Goal: Complete application form

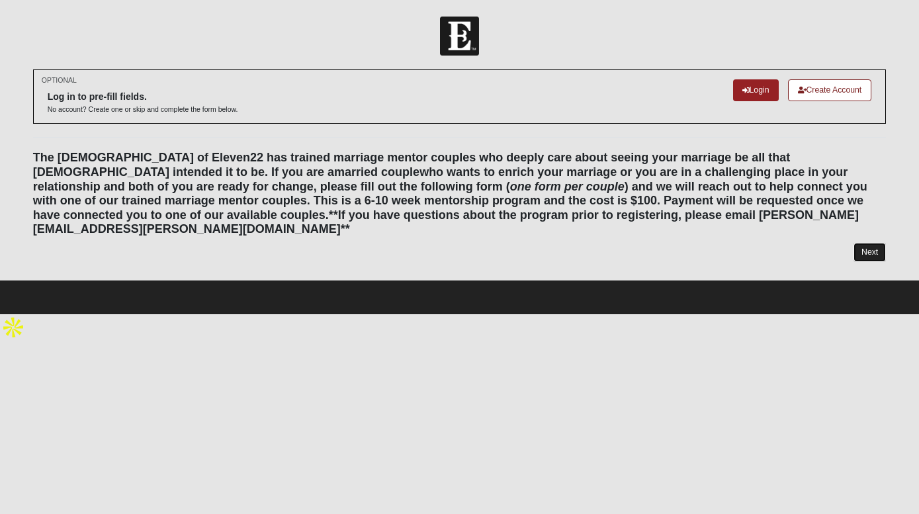
click at [873, 243] on link "Next" at bounding box center [869, 252] width 32 height 19
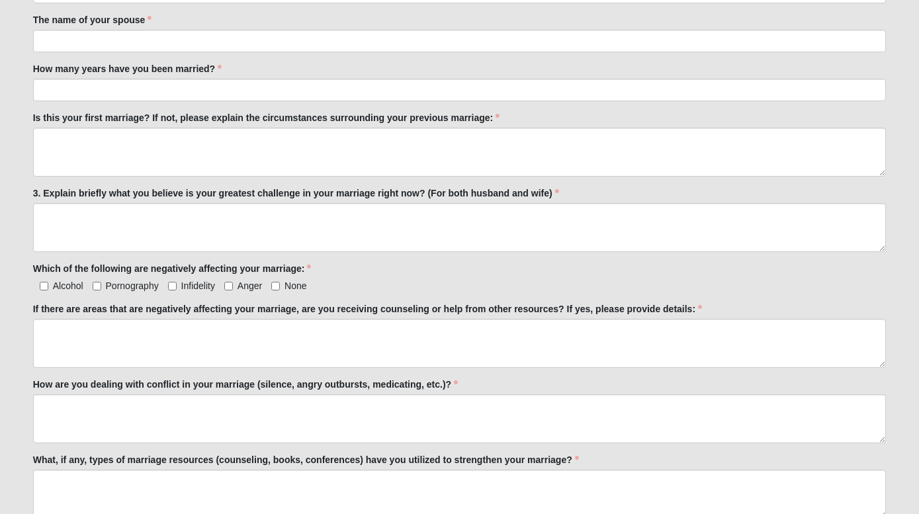
scroll to position [433, 0]
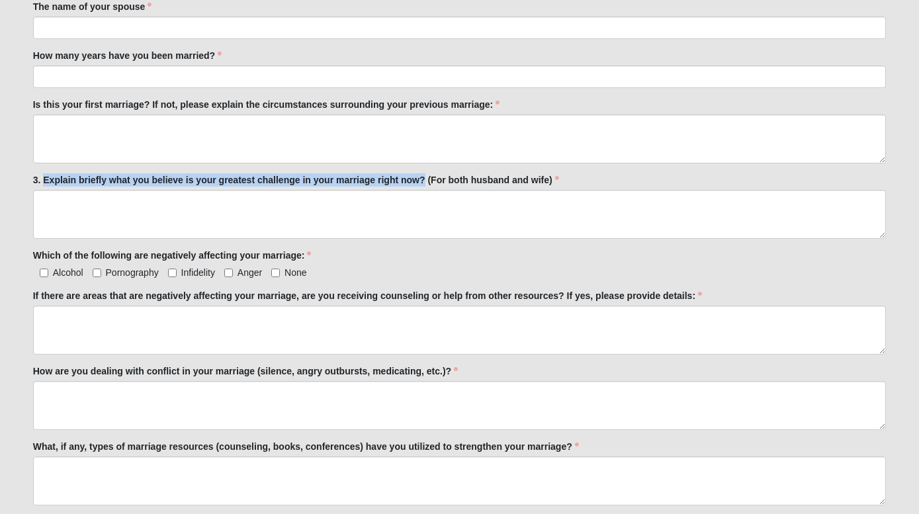
drag, startPoint x: 44, startPoint y: 179, endPoint x: 424, endPoint y: 178, distance: 380.4
click at [424, 178] on label "3. Explain briefly what you believe is your greatest challenge in your marriage…" at bounding box center [296, 179] width 526 height 13
copy label "Explain briefly what you believe is your greatest challenge in your marriage ri…"
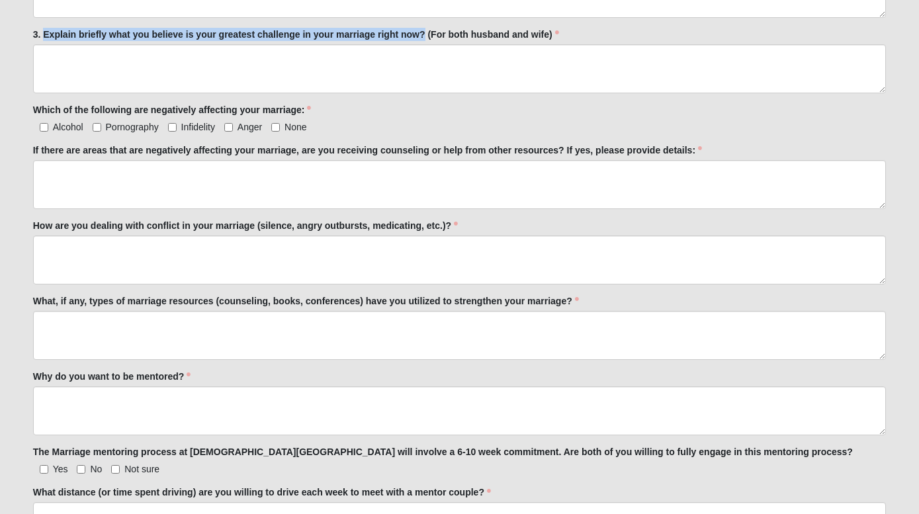
scroll to position [576, 0]
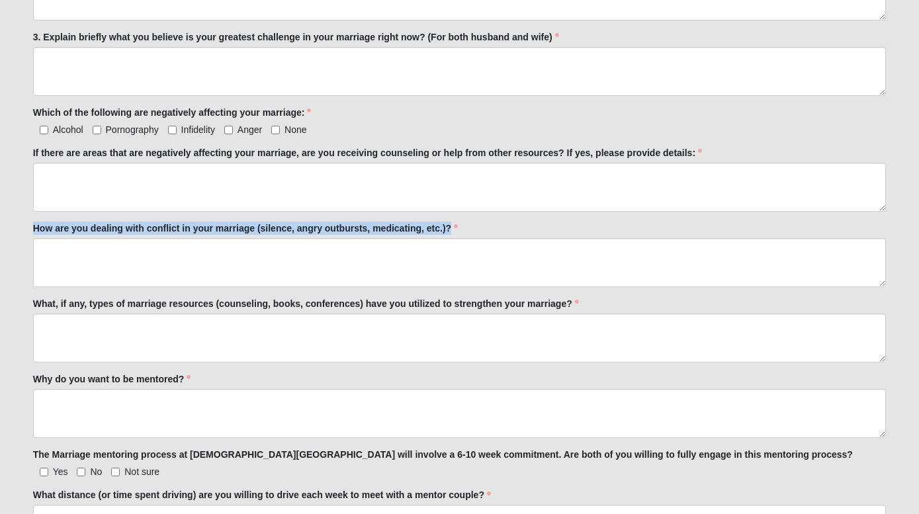
drag, startPoint x: 461, startPoint y: 227, endPoint x: 32, endPoint y: 228, distance: 428.7
click at [32, 228] on div "OPTIONAL Log in to pre-fill fields. No account? Create one or skip and complete…" at bounding box center [459, 96] width 873 height 1204
copy label "How are you dealing with conflict in your marriage (silence, angry outbursts, m…"
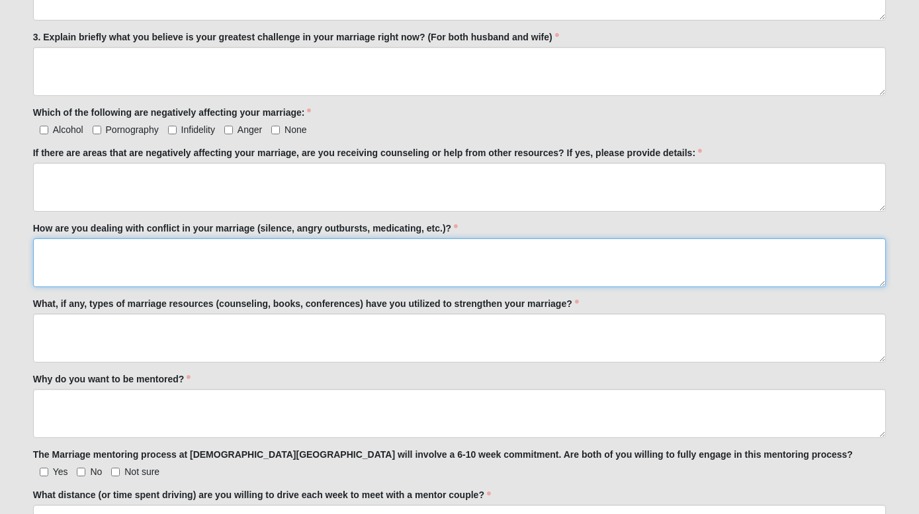
click at [326, 271] on textarea "How are you dealing with conflict in your marriage (silence, angry outbursts, m…" at bounding box center [459, 262] width 853 height 49
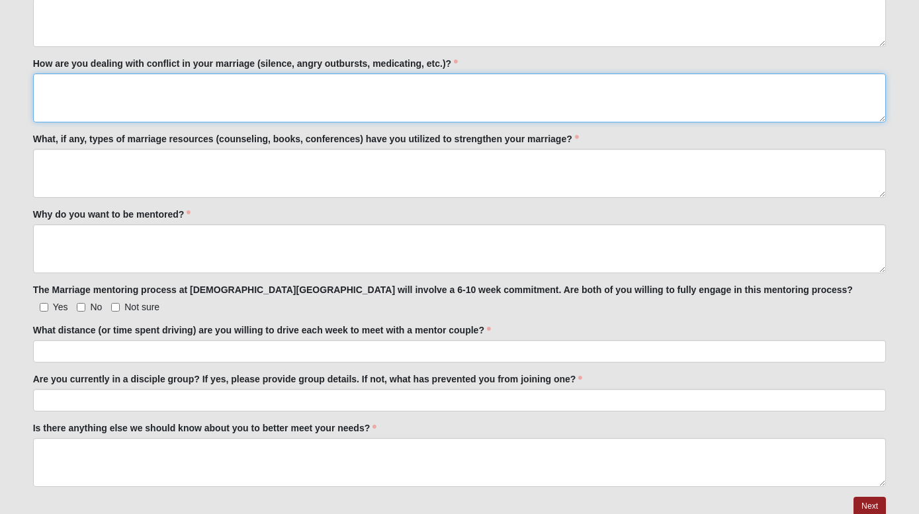
scroll to position [795, 0]
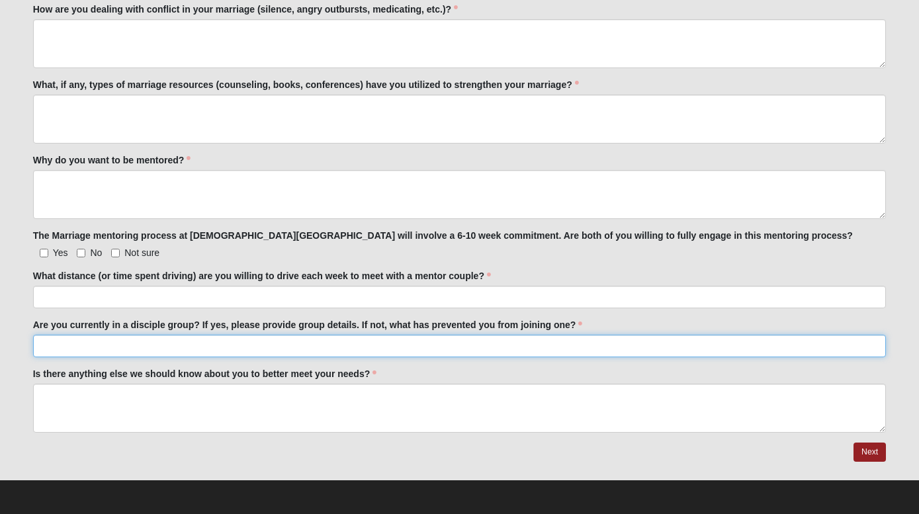
click at [246, 351] on input "Are you currently in a disciple group? If yes, please provide group details. If…" at bounding box center [459, 346] width 853 height 22
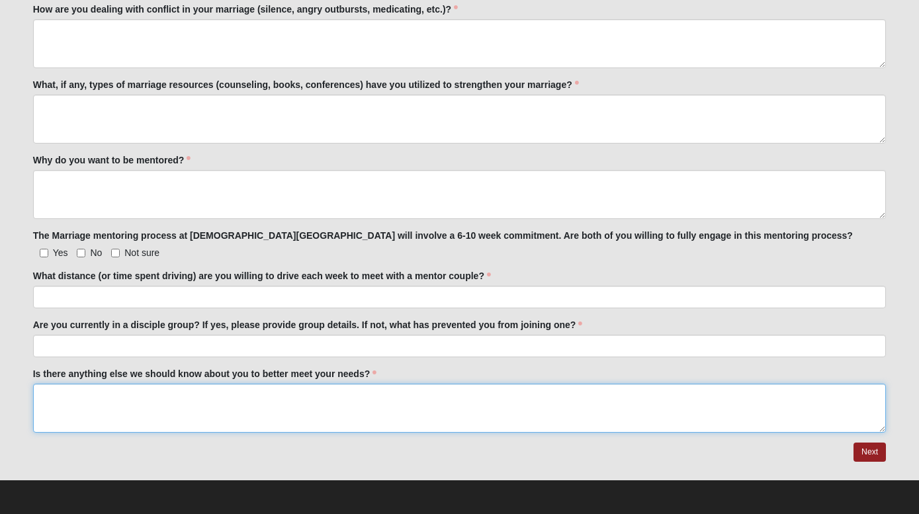
click at [276, 397] on textarea "Is there anything else we should know about you to better meet your needs?" at bounding box center [459, 408] width 853 height 49
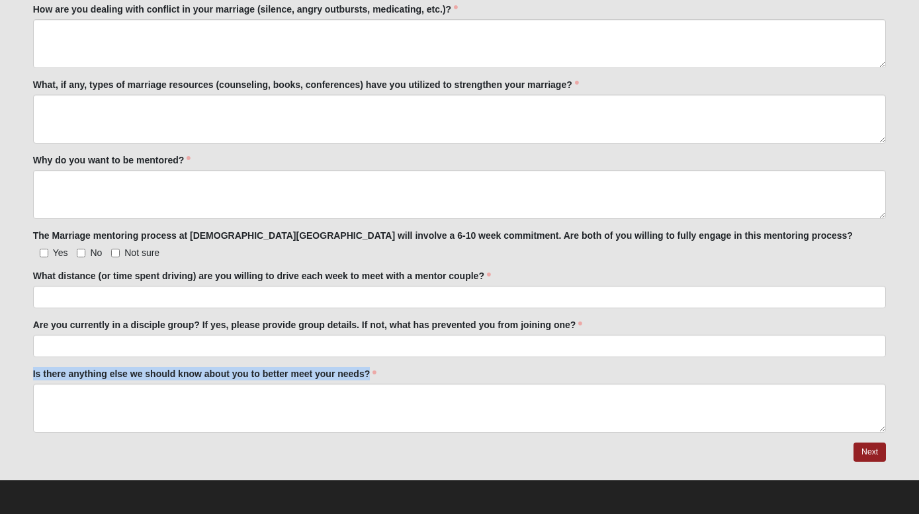
drag, startPoint x: 389, startPoint y: 370, endPoint x: 31, endPoint y: 372, distance: 357.9
copy label "Is there anything else we should know about you to better meet your needs?"
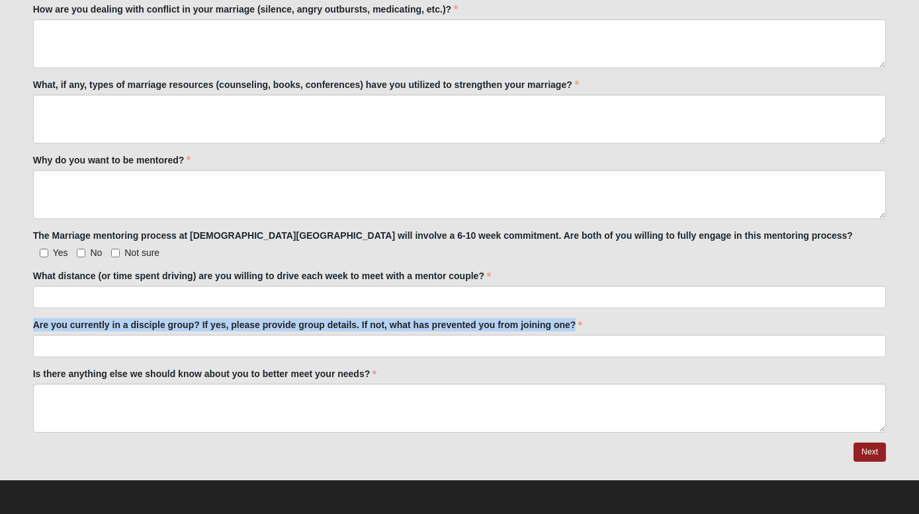
drag, startPoint x: 590, startPoint y: 326, endPoint x: 24, endPoint y: 321, distance: 566.4
copy label "Are you currently in a disciple group? If yes, please provide group details. If…"
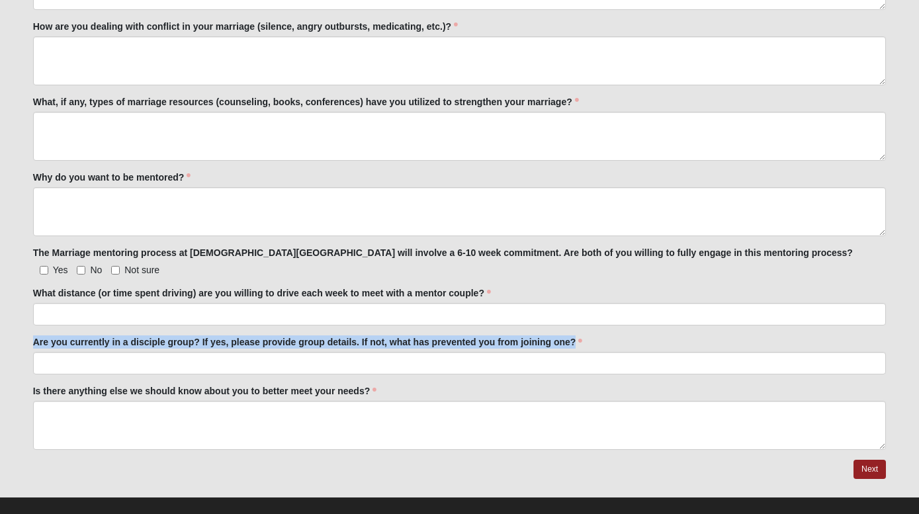
scroll to position [775, 0]
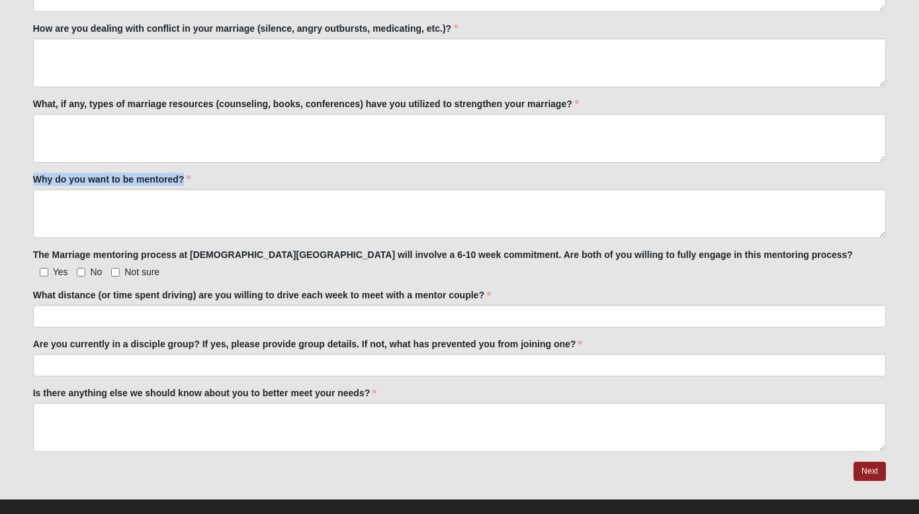
drag, startPoint x: 32, startPoint y: 177, endPoint x: 196, endPoint y: 179, distance: 163.4
click at [196, 179] on div "Why do you want to be mentored? Why do you want to be mentored? is required." at bounding box center [459, 206] width 853 height 66
copy label "Why do you want to be mentored?"
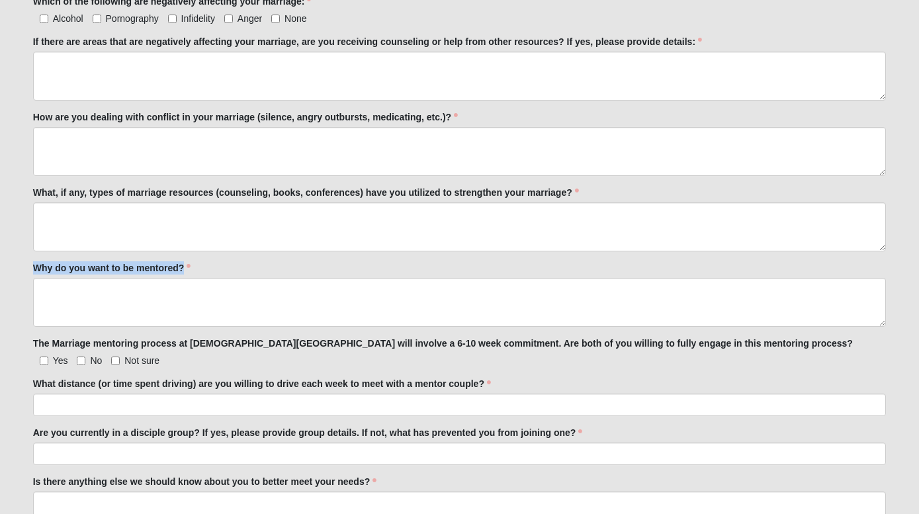
scroll to position [665, 0]
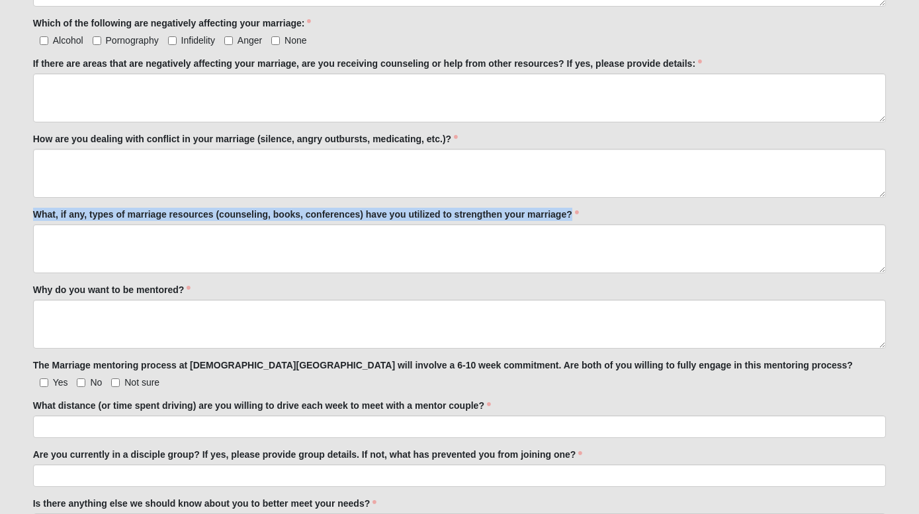
drag, startPoint x: 581, startPoint y: 216, endPoint x: 8, endPoint y: 210, distance: 573.0
copy label "What, if any, types of marriage resources (counseling, books, conferences) have…"
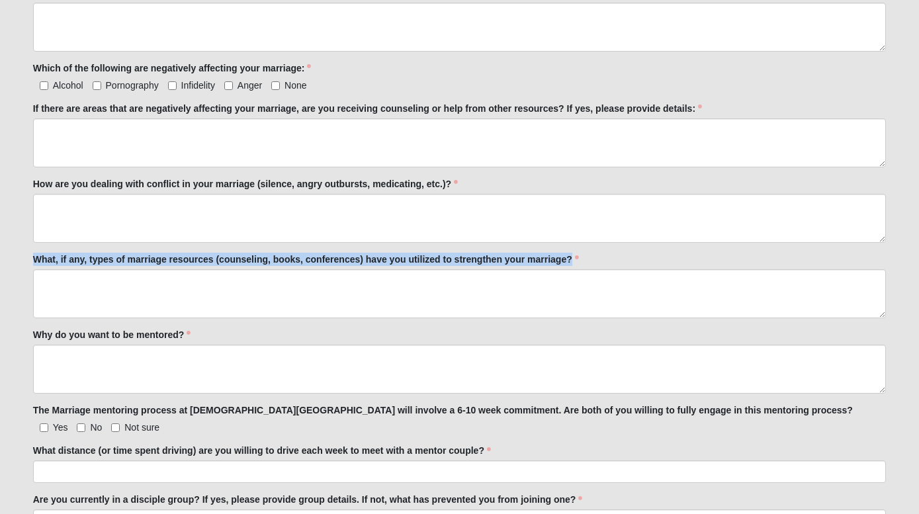
scroll to position [614, 0]
